Goal: Information Seeking & Learning: Compare options

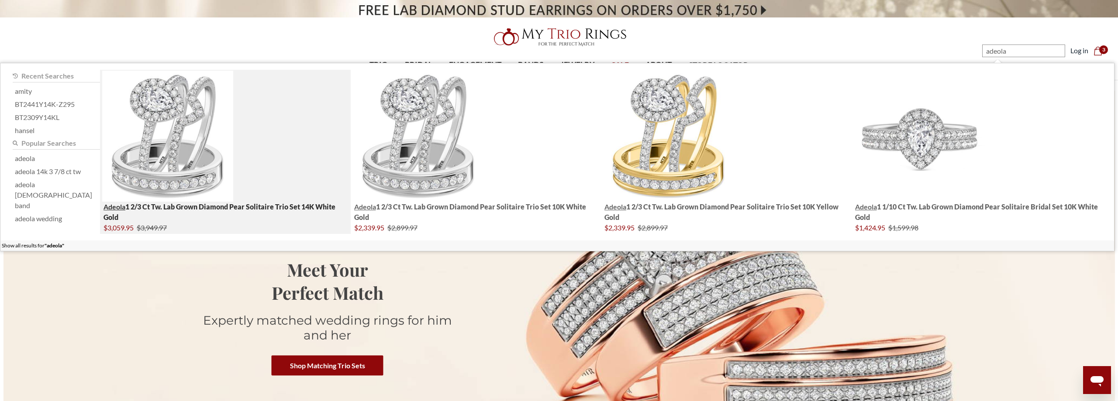
type input "adeola"
click at [165, 153] on img "; Total Products 4" at bounding box center [167, 136] width 131 height 131
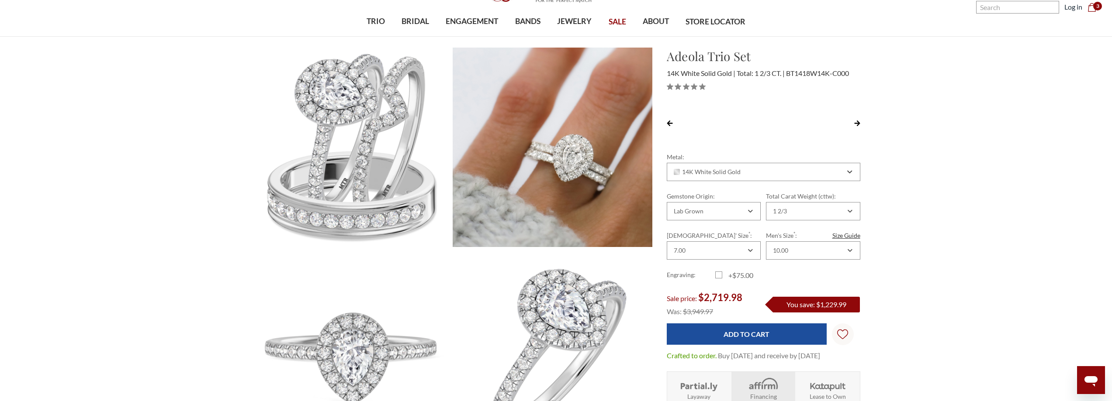
scroll to position [0, 22]
click at [792, 177] on div "14K White Solid Gold" at bounding box center [764, 172] width 194 height 18
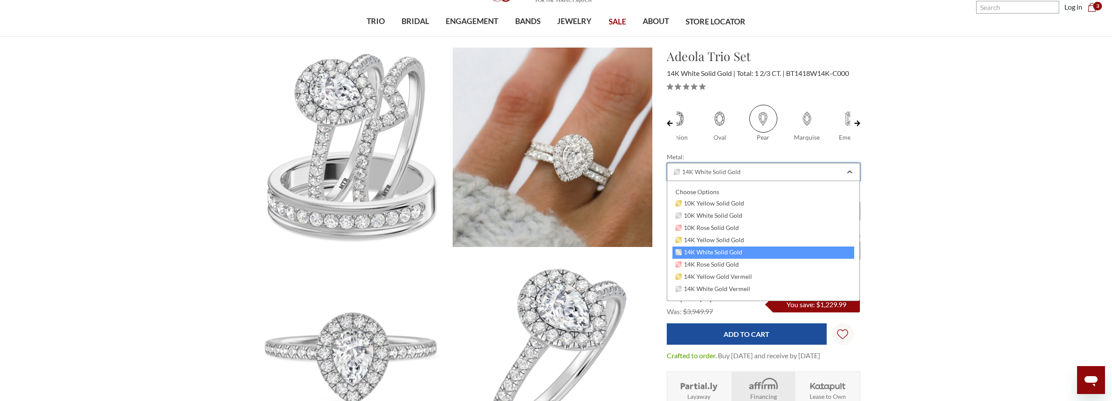
scroll to position [0, 0]
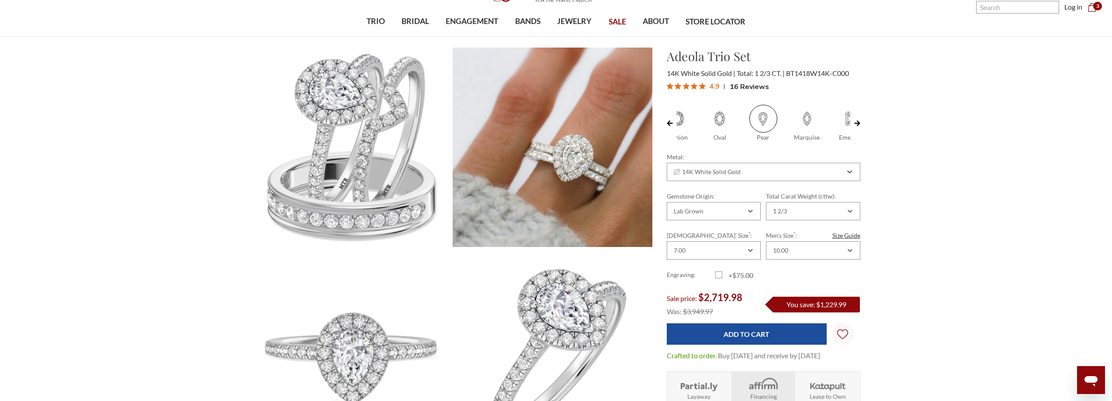
click at [804, 119] on span at bounding box center [807, 119] width 28 height 28
click at [789, 138] on input "Marquise" at bounding box center [789, 138] width 0 height 0
radio input "true"
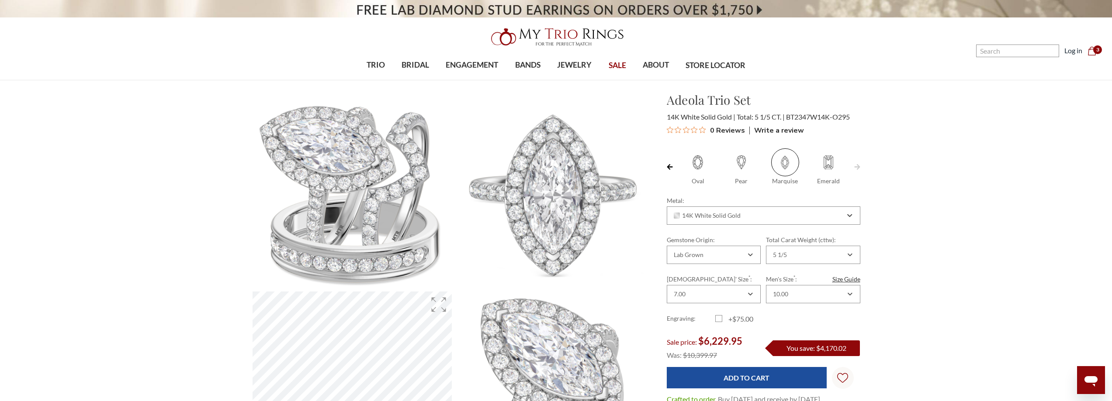
click at [833, 159] on span at bounding box center [828, 163] width 28 height 28
click at [810, 182] on input "Emerald" at bounding box center [810, 182] width 0 height 0
radio input "true"
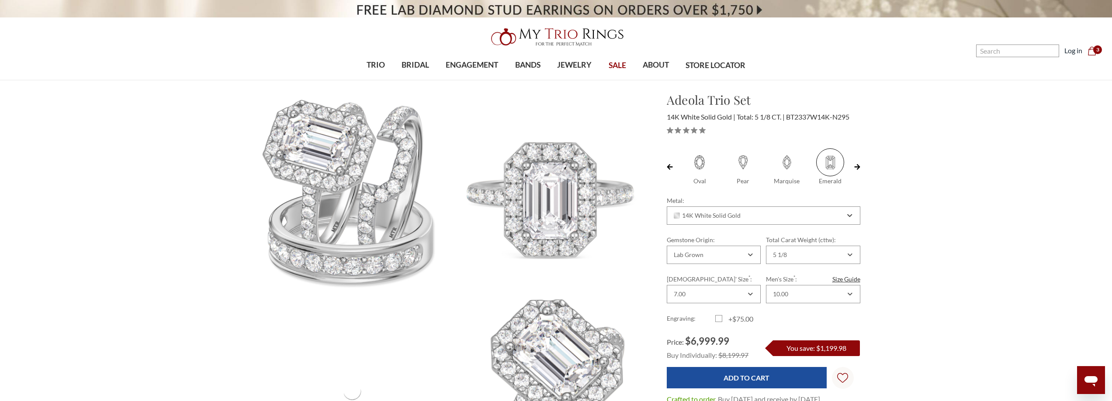
scroll to position [0, 44]
click at [806, 259] on div "5 1/8" at bounding box center [813, 255] width 94 height 18
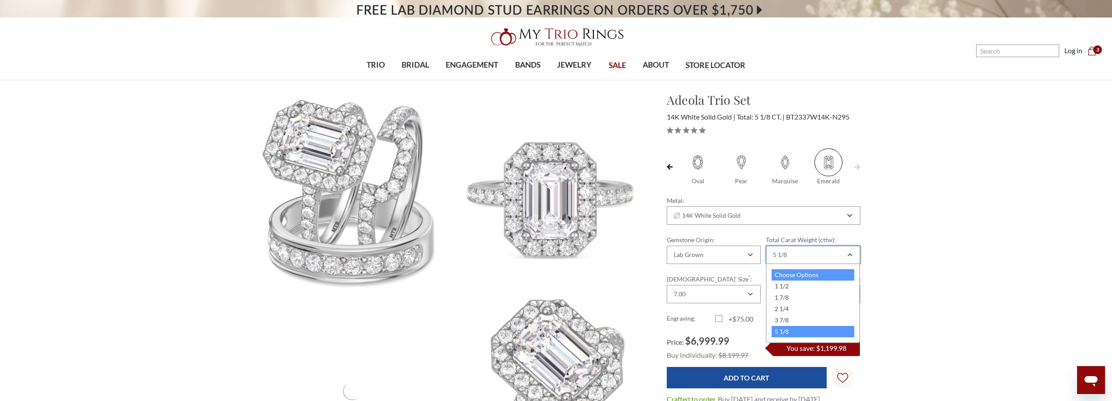
scroll to position [0, 0]
click at [794, 284] on div "1 1/2" at bounding box center [812, 286] width 83 height 11
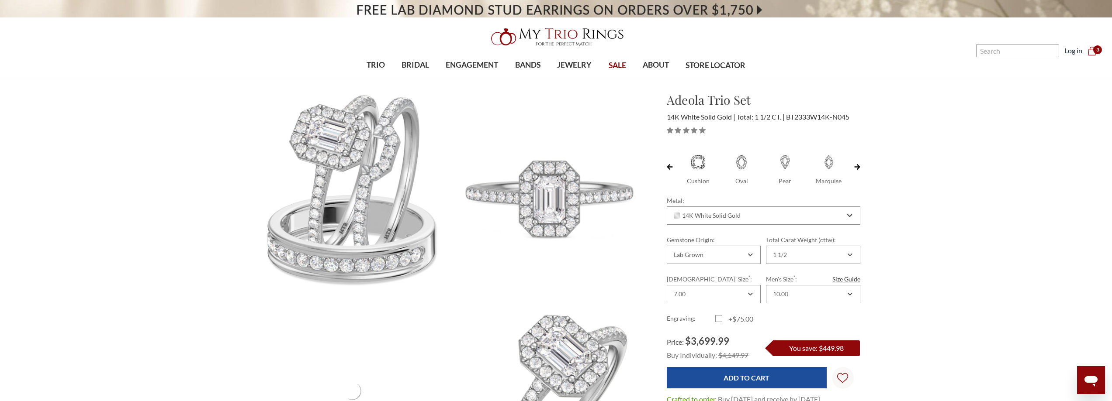
scroll to position [0, 44]
click at [744, 162] on span at bounding box center [741, 163] width 28 height 28
click at [723, 182] on input "Pear" at bounding box center [723, 182] width 0 height 0
radio input "true"
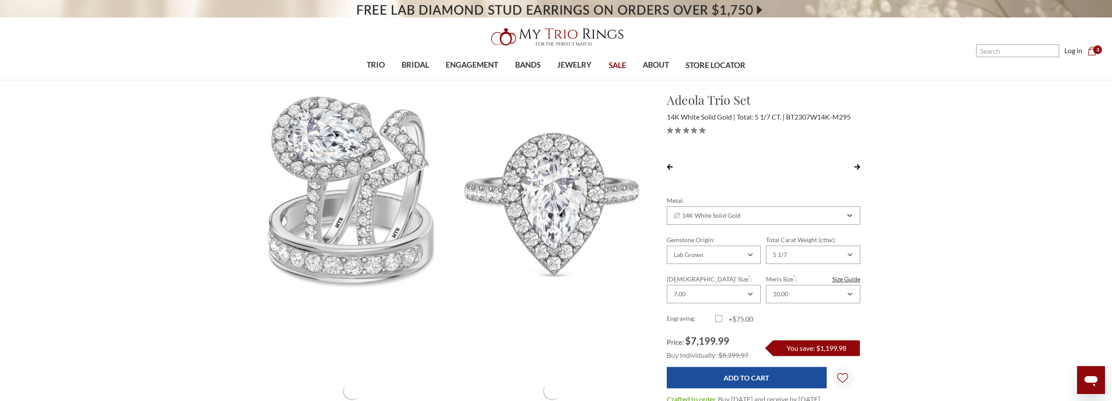
scroll to position [0, 22]
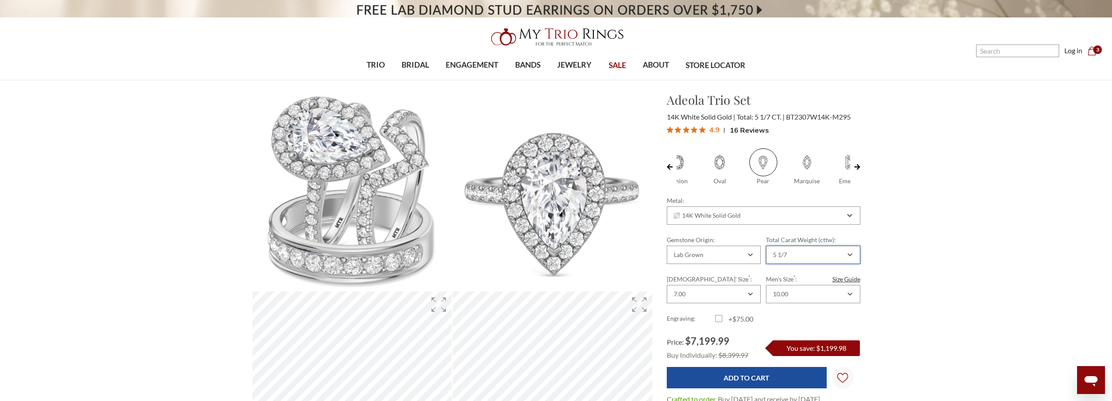
click at [806, 255] on div "5 1/7" at bounding box center [808, 255] width 74 height 7
click at [790, 289] on div "1 2/3" at bounding box center [812, 286] width 83 height 11
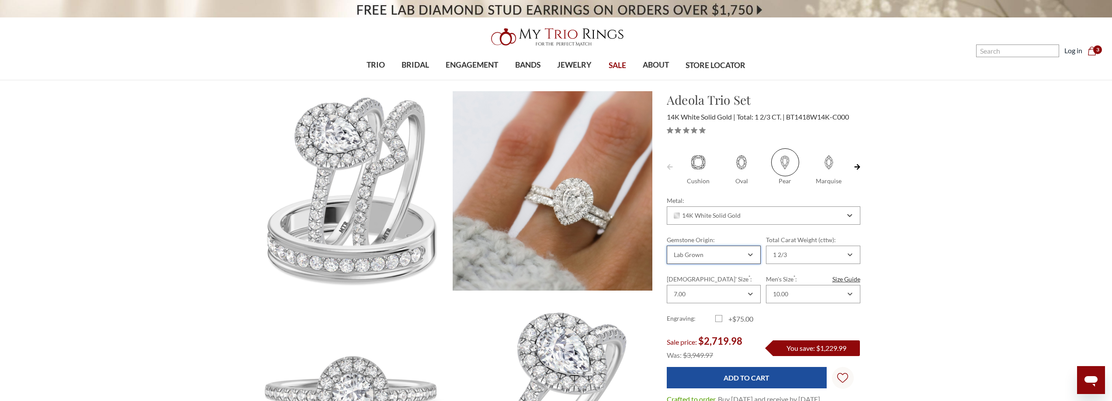
scroll to position [0, 22]
click at [726, 258] on div "Lab Grown" at bounding box center [709, 255] width 74 height 7
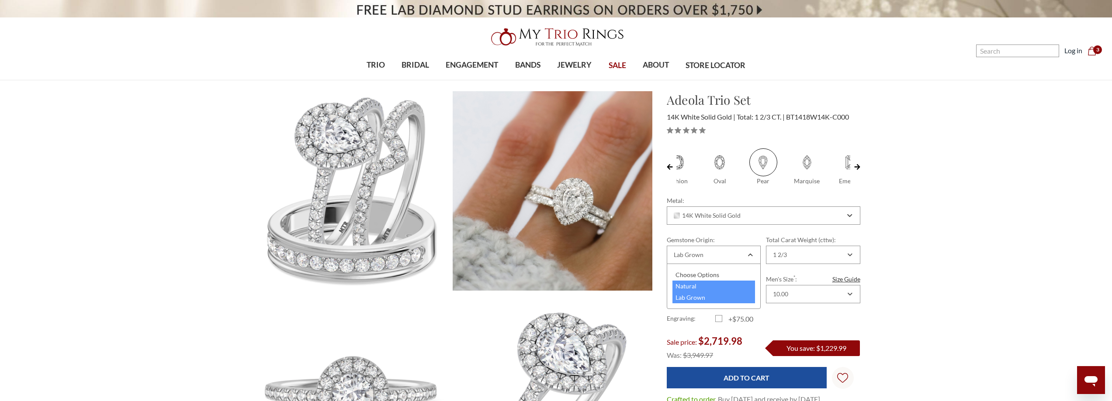
click at [709, 290] on div "Natural" at bounding box center [713, 286] width 83 height 11
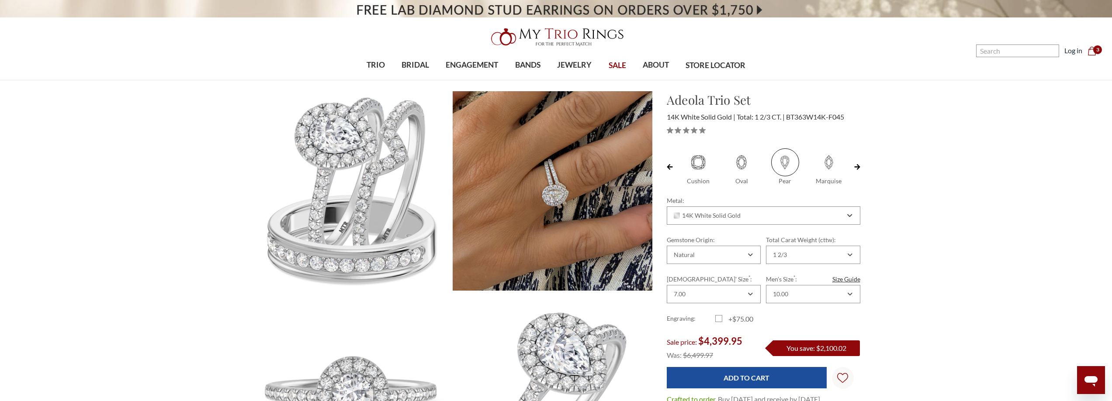
scroll to position [0, 22]
click at [763, 220] on div "14K White Solid Gold" at bounding box center [764, 216] width 194 height 18
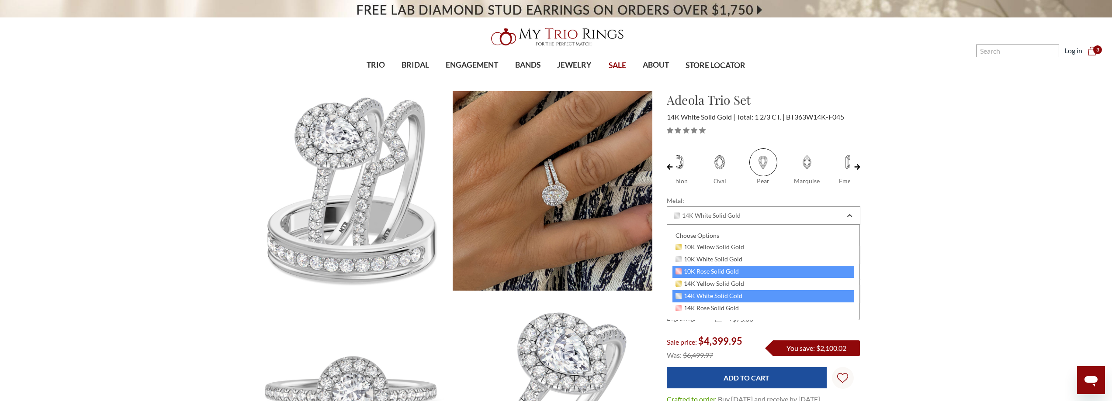
click at [726, 267] on div "10K Rose Solid Gold" at bounding box center [763, 272] width 182 height 12
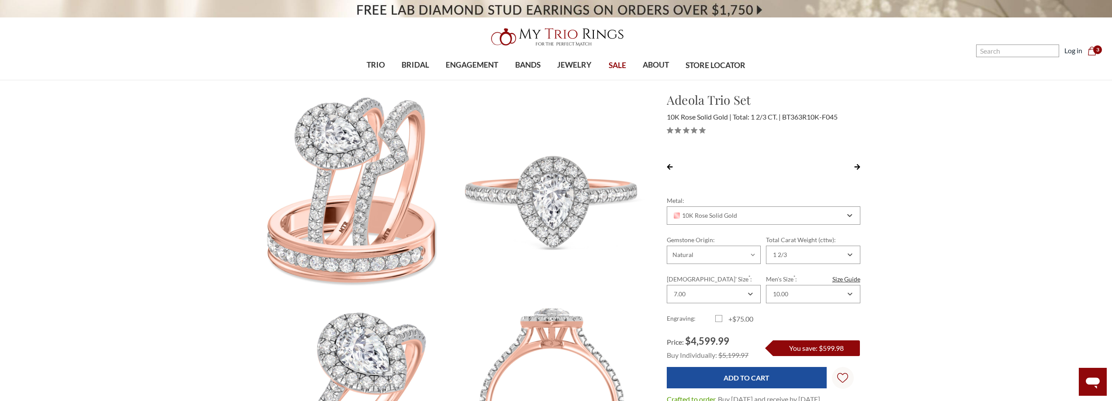
scroll to position [0, 22]
click at [761, 215] on div "10K Rose Solid Gold" at bounding box center [758, 215] width 173 height 7
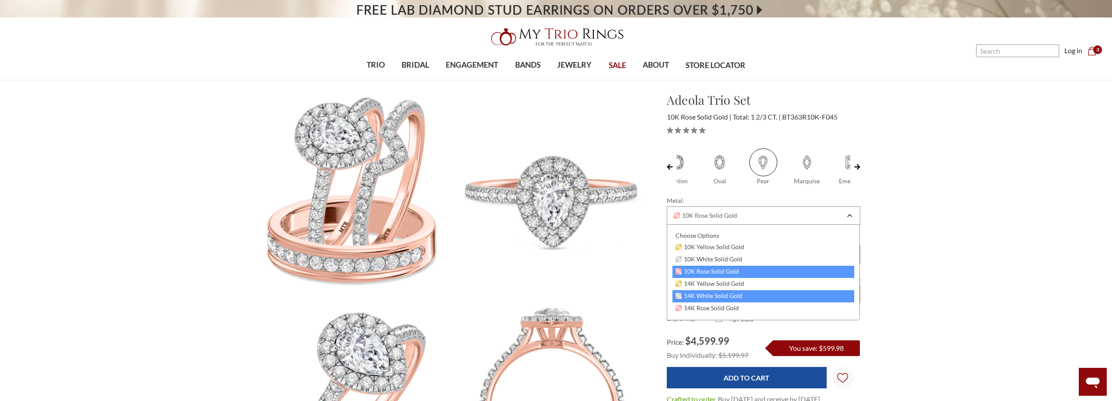
scroll to position [0, 0]
click at [723, 298] on span "14K White Solid Gold" at bounding box center [708, 296] width 67 height 7
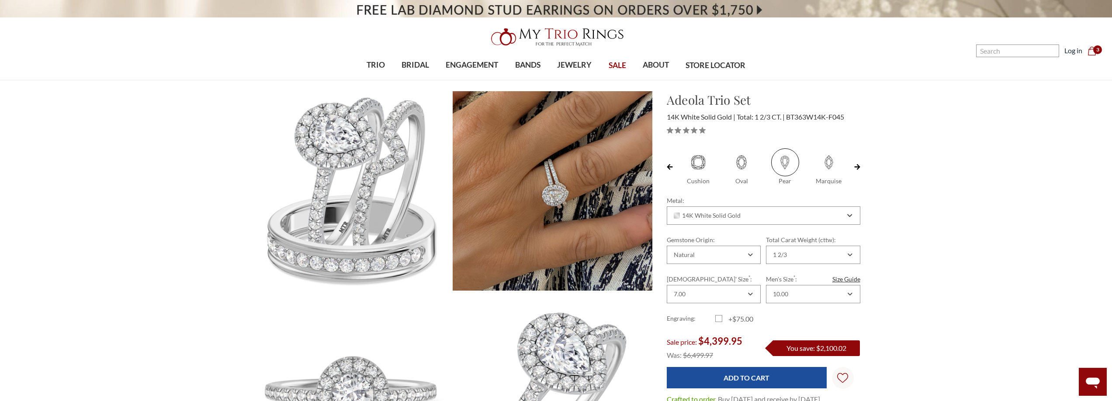
scroll to position [0, 22]
click at [761, 216] on div "14K White Solid Gold" at bounding box center [758, 215] width 173 height 7
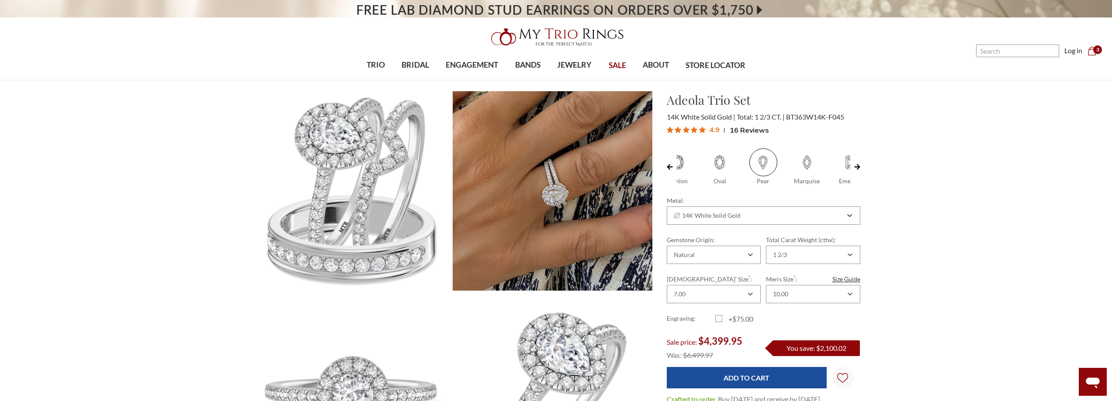
scroll to position [0, 0]
click at [782, 226] on div "Cushion Oval Pear" at bounding box center [764, 242] width 194 height 187
click at [781, 221] on div "14K White Solid Gold" at bounding box center [764, 216] width 194 height 18
